Goal: Task Accomplishment & Management: Complete application form

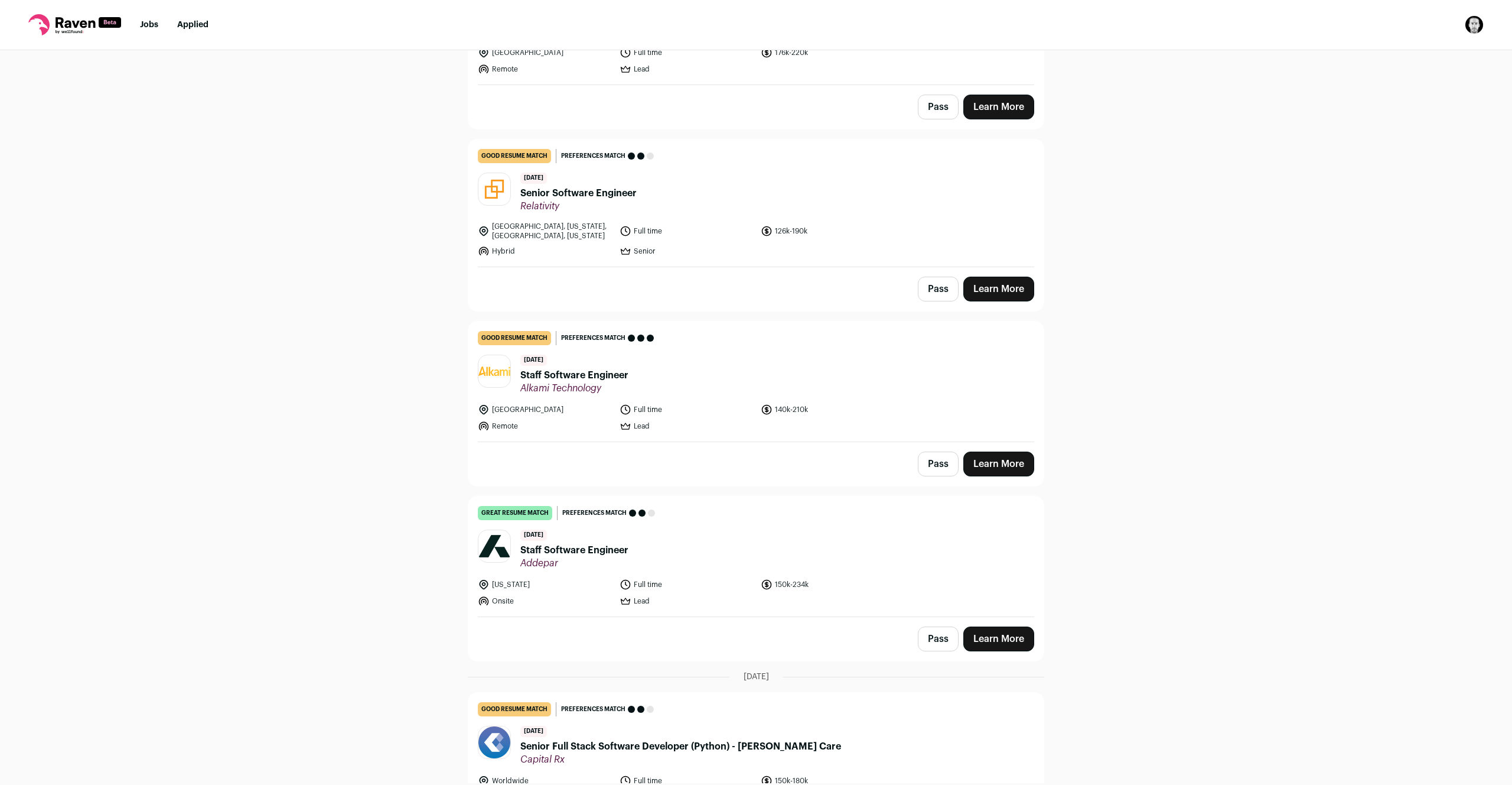
scroll to position [265, 0]
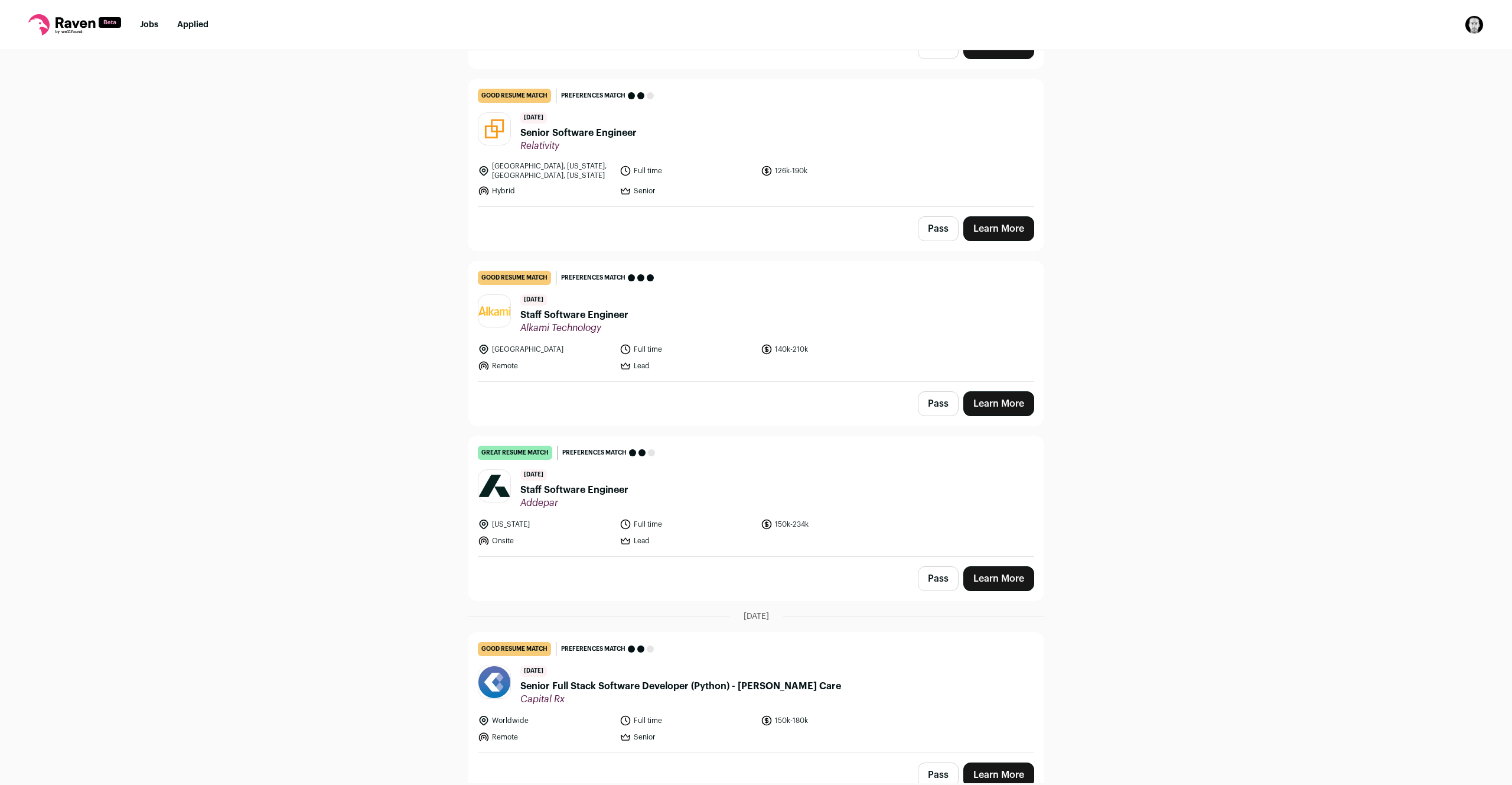
click at [1009, 576] on link "Learn More" at bounding box center [998, 579] width 70 height 25
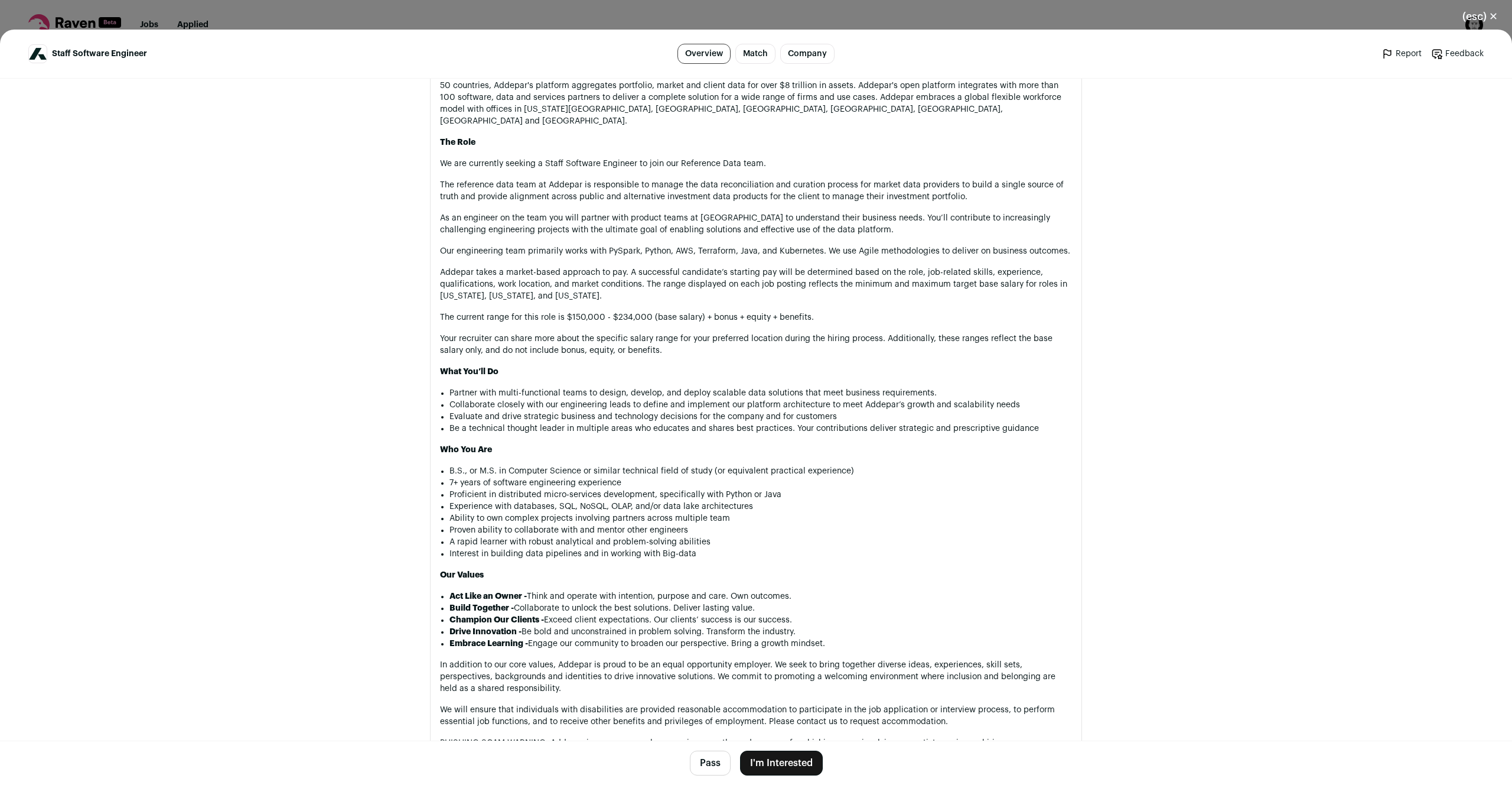
scroll to position [821, 0]
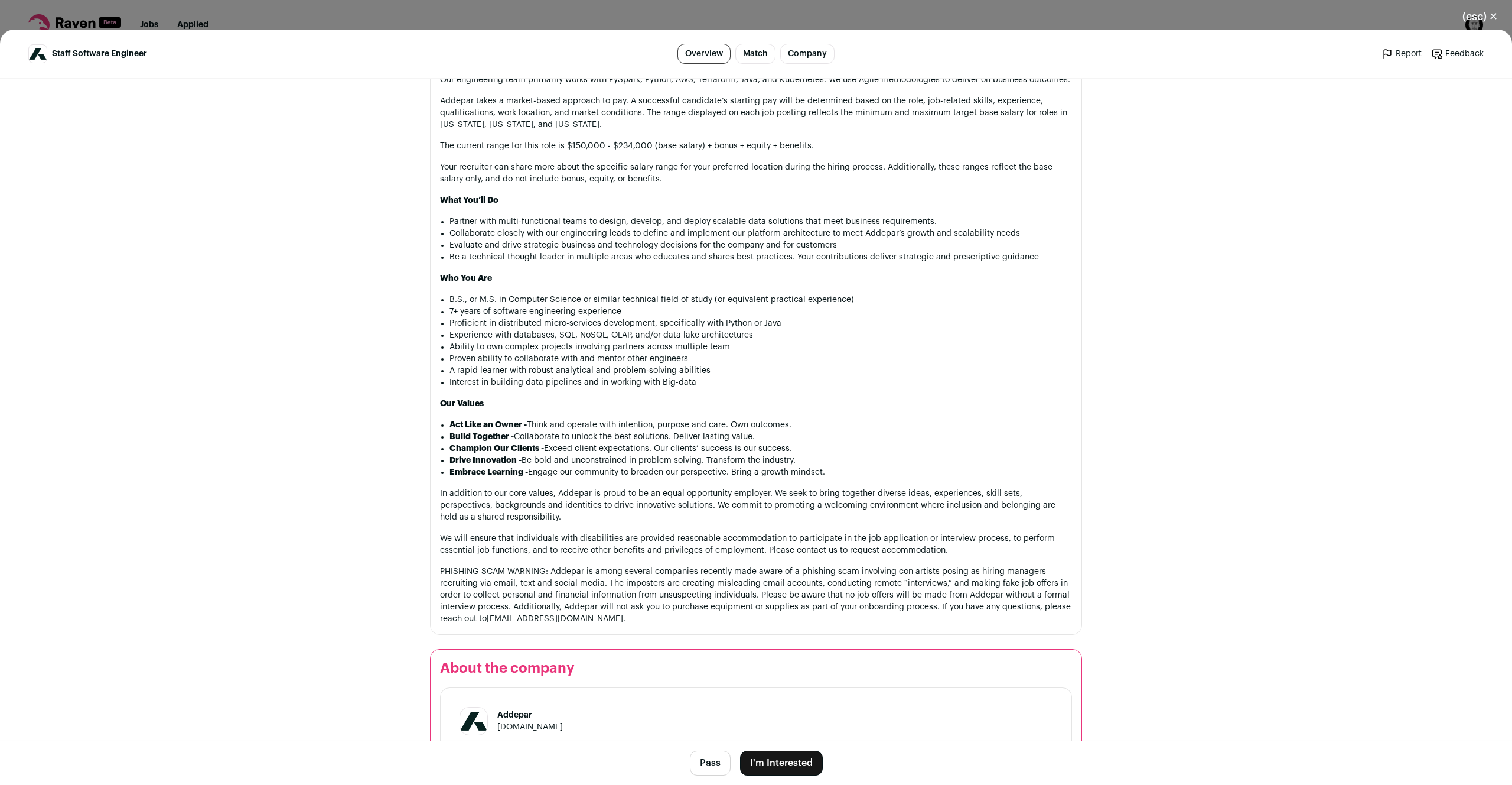
click at [791, 760] on button "I'm Interested" at bounding box center [781, 763] width 83 height 25
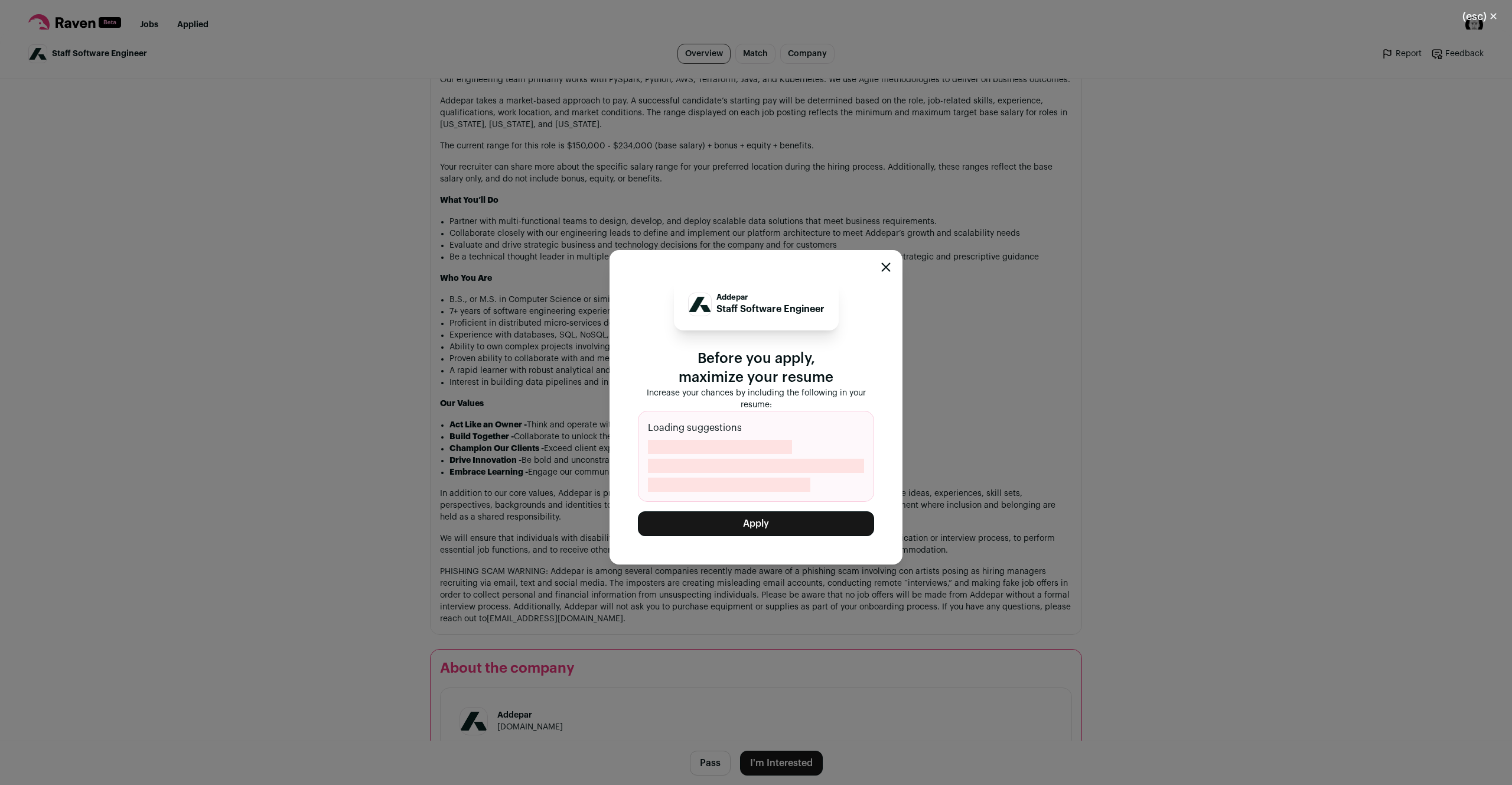
click at [768, 510] on div "Addepar Staff Software Engineer Before you apply, maximize your resume Increase…" at bounding box center [755, 407] width 236 height 258
click at [769, 514] on button "Apply" at bounding box center [755, 524] width 236 height 25
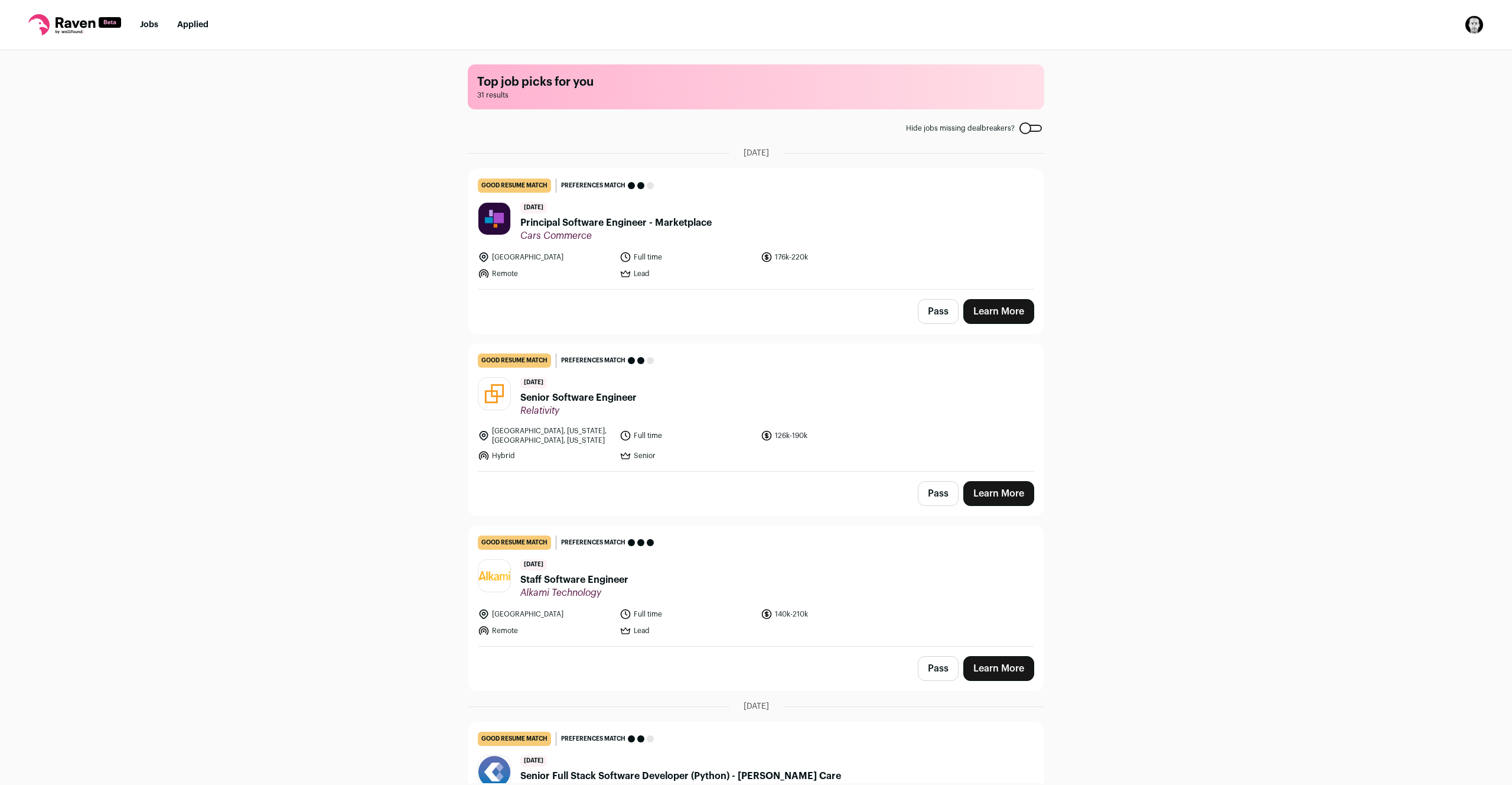
click at [402, 243] on div "Top job picks for you 31 results Hide jobs missing dealbreakers? August 24th, 2…" at bounding box center [756, 416] width 1512 height 732
